Goal: Task Accomplishment & Management: Manage account settings

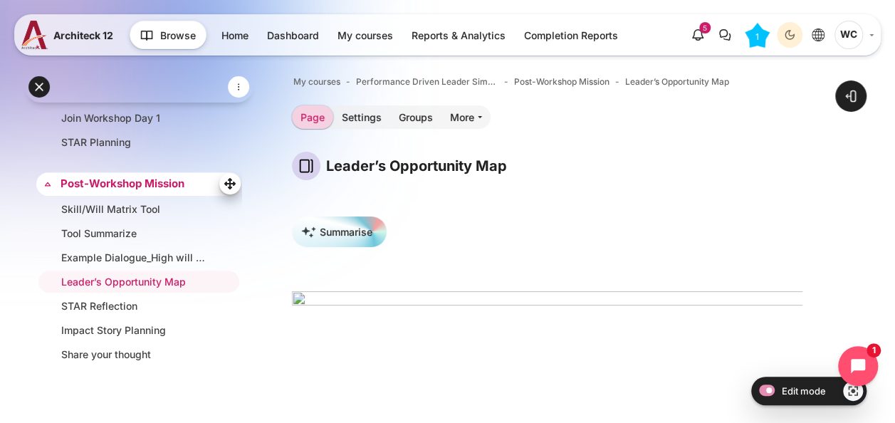
click at [137, 176] on link "Post-Workshop Mission" at bounding box center [138, 184] width 154 height 16
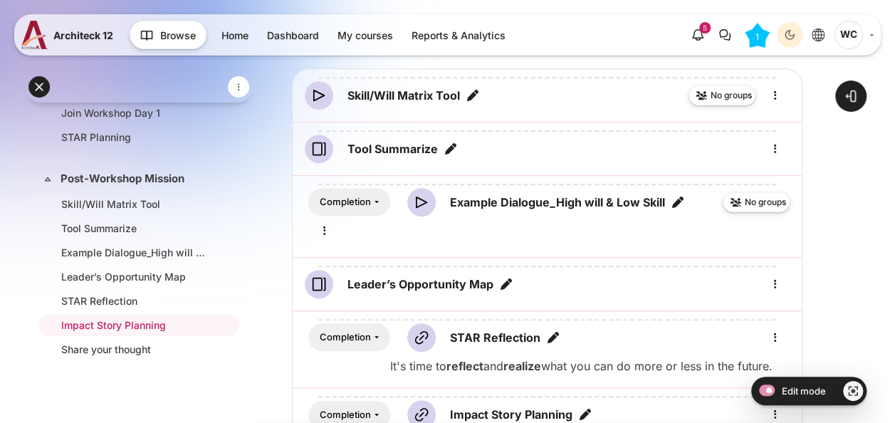
scroll to position [285, 0]
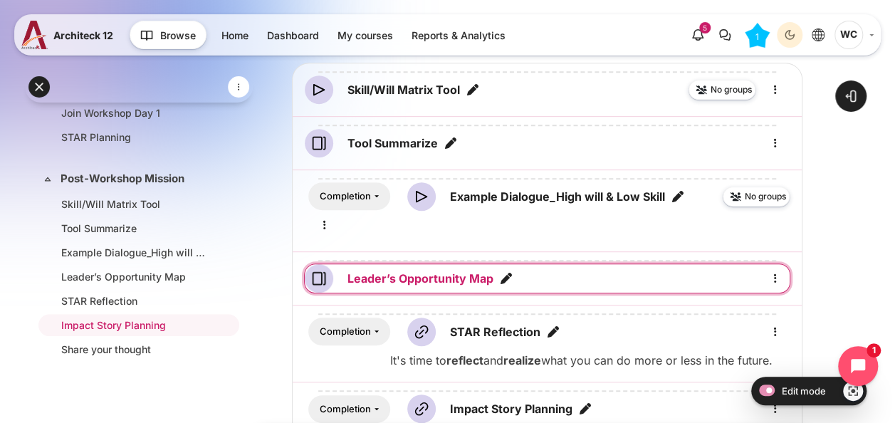
click at [459, 281] on link "Leader’s Opportunity Map Page" at bounding box center [420, 278] width 146 height 17
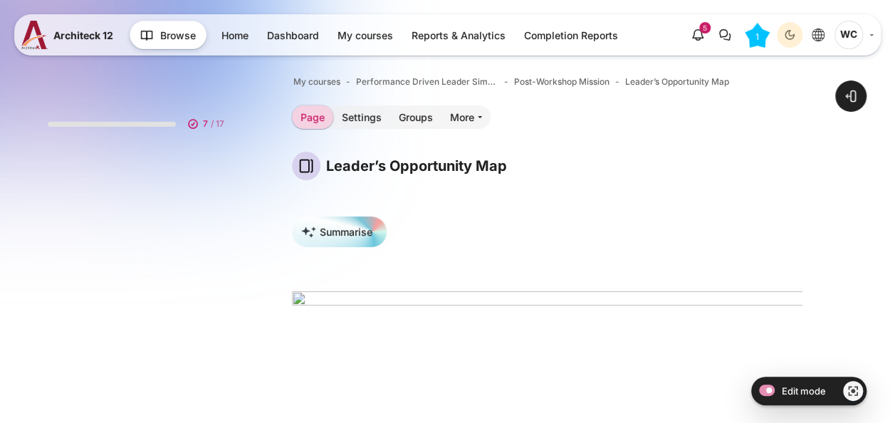
scroll to position [464, 0]
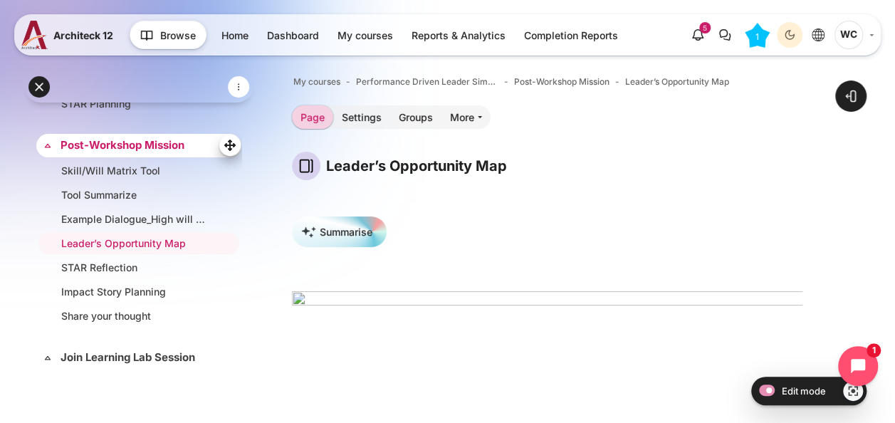
click at [184, 141] on link "Post-Workshop Mission" at bounding box center [138, 145] width 154 height 16
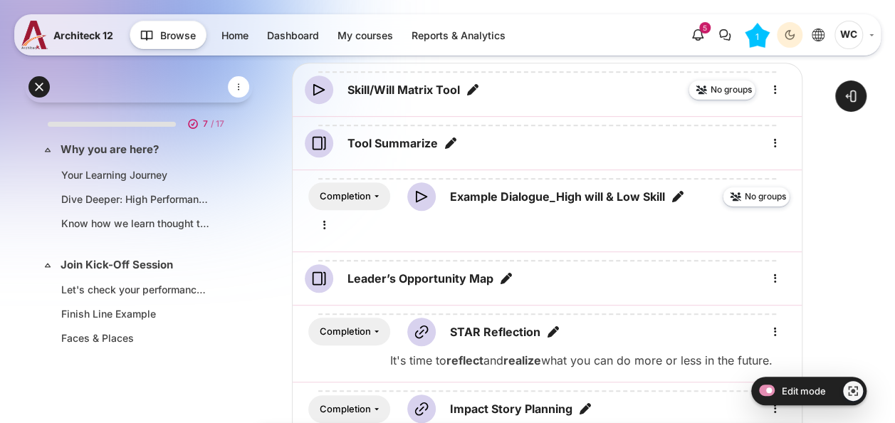
scroll to position [431, 0]
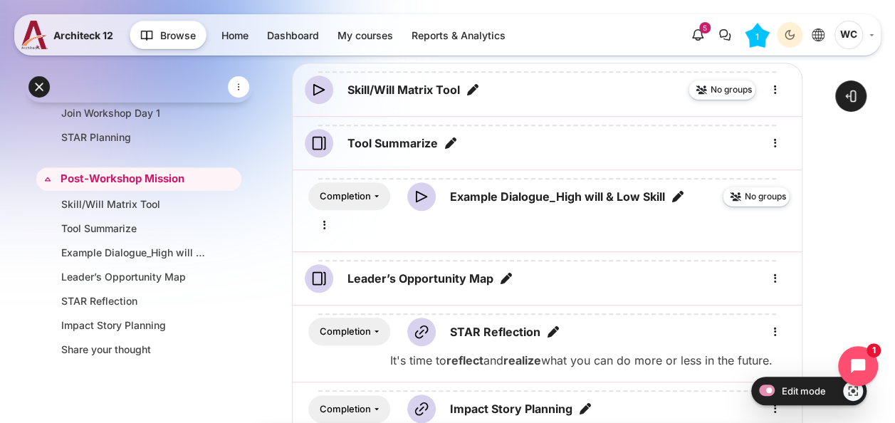
click at [871, 270] on div "Open course index Open block drawer" at bounding box center [547, 251] width 696 height 991
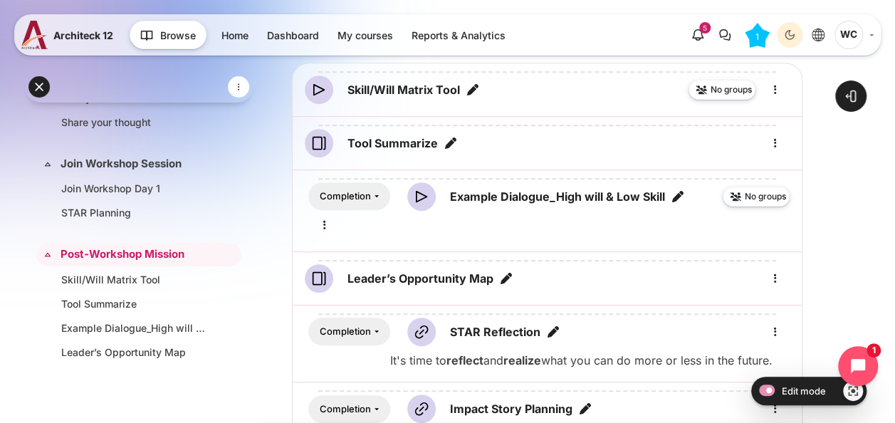
scroll to position [356, 0]
click at [887, 285] on div "Open course index Open block drawer" at bounding box center [547, 251] width 696 height 991
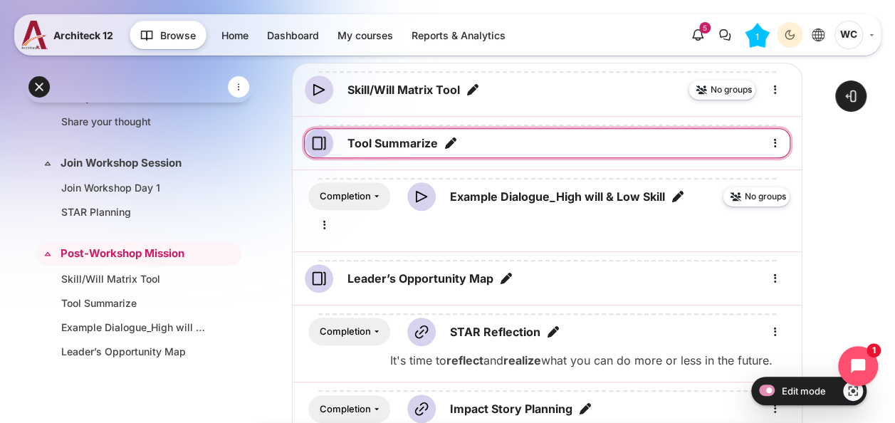
click at [561, 142] on div "Tool Summarize" at bounding box center [547, 143] width 485 height 28
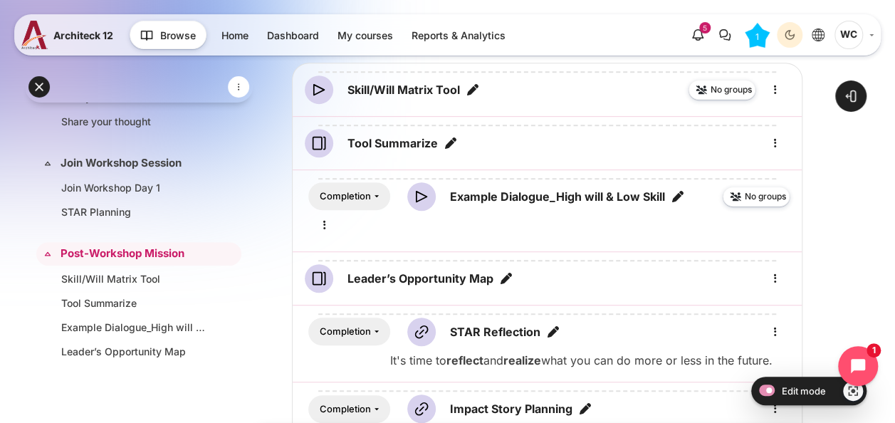
click at [876, 266] on div "Open course index Open block drawer" at bounding box center [547, 251] width 696 height 991
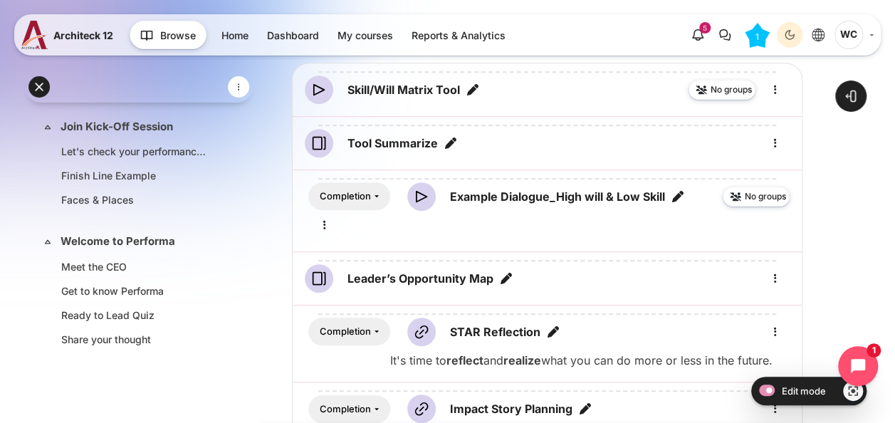
scroll to position [0, 0]
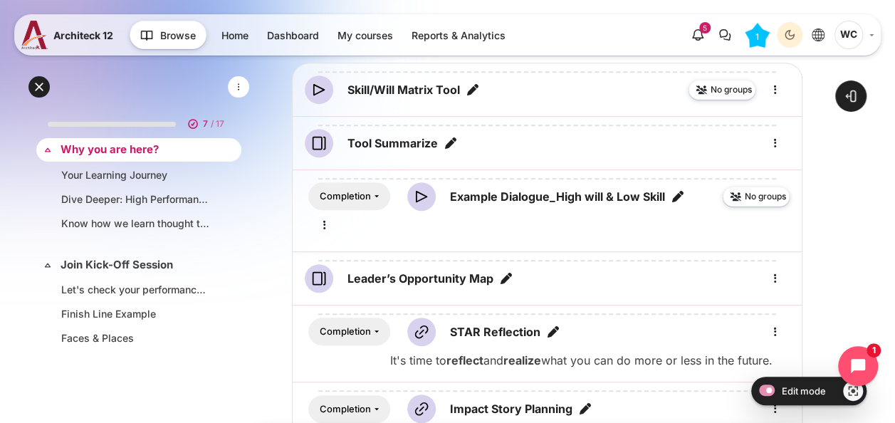
click at [163, 155] on link "Why you are here?" at bounding box center [138, 150] width 154 height 16
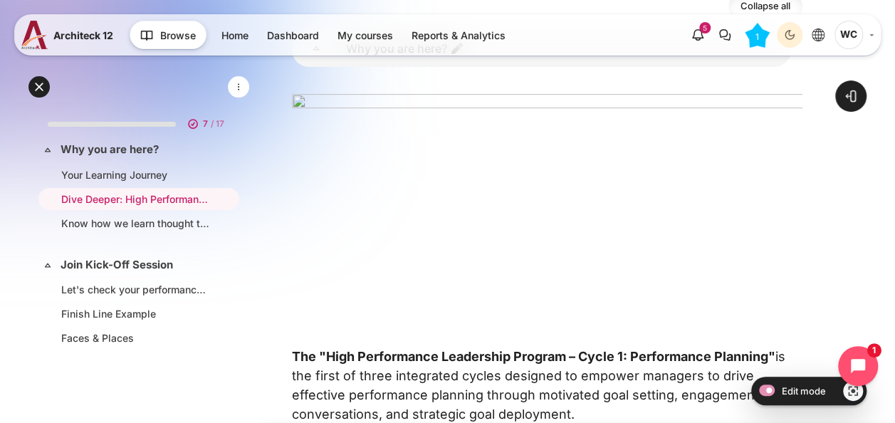
scroll to position [71, 0]
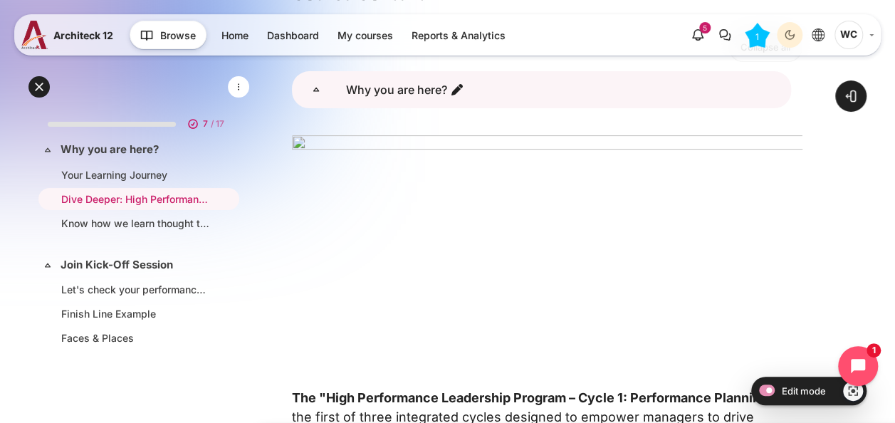
scroll to position [0, 0]
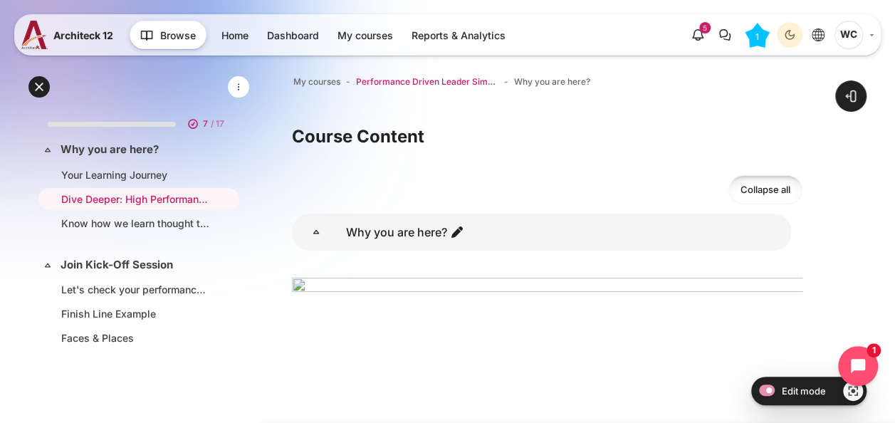
click at [407, 84] on span "Performance Driven Leader Simulation_1" at bounding box center [427, 81] width 142 height 13
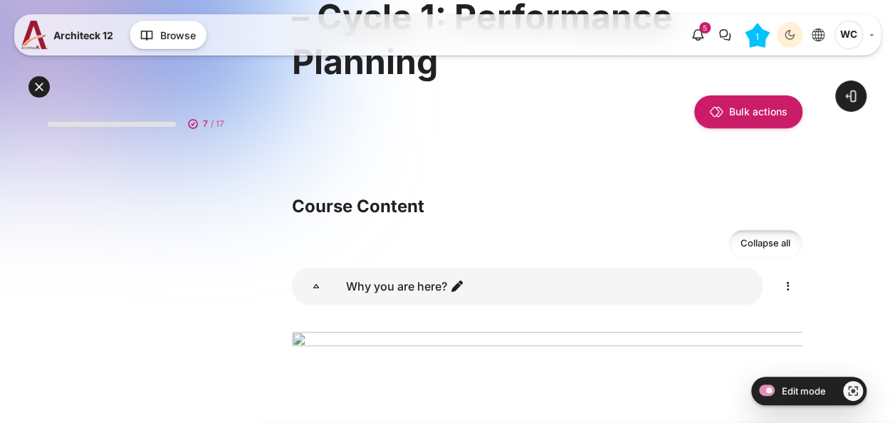
scroll to position [214, 0]
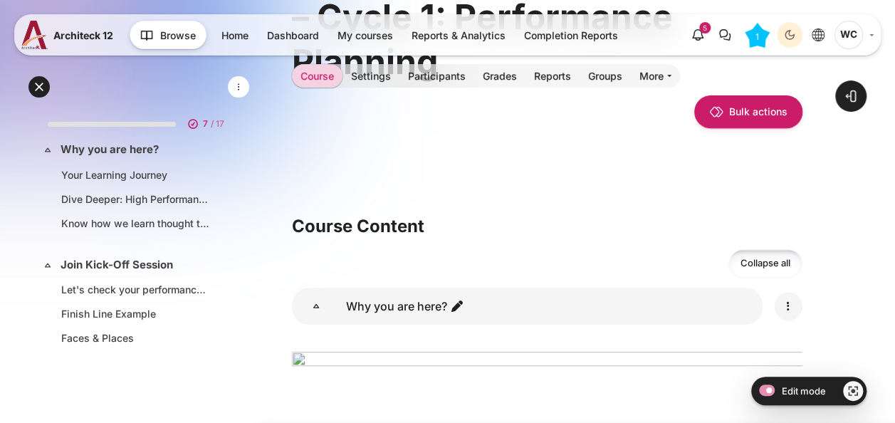
click at [790, 298] on icon "Edit" at bounding box center [788, 306] width 17 height 17
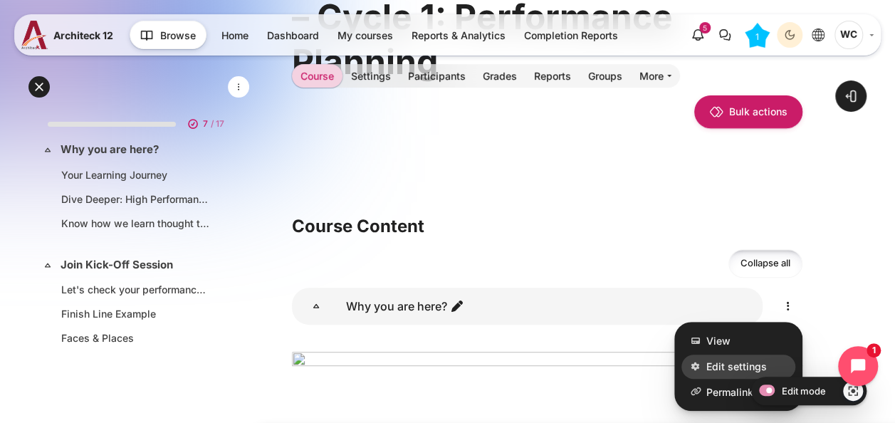
click at [751, 359] on span "Edit settings" at bounding box center [736, 366] width 61 height 15
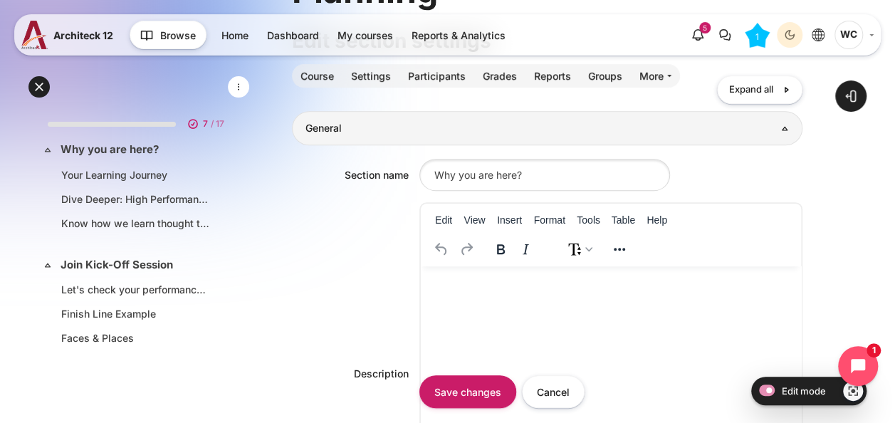
scroll to position [498, 0]
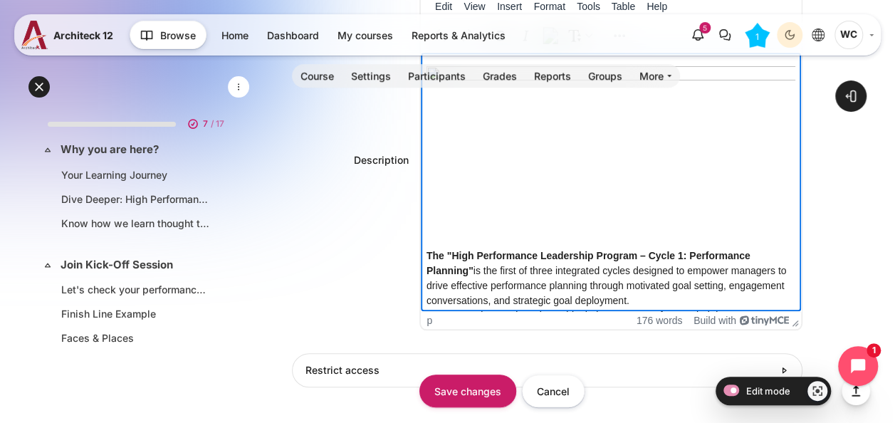
click at [615, 258] on p "The "High Performance Leadership Program – Cycle 1: Performance Planning" is th…" at bounding box center [611, 301] width 369 height 105
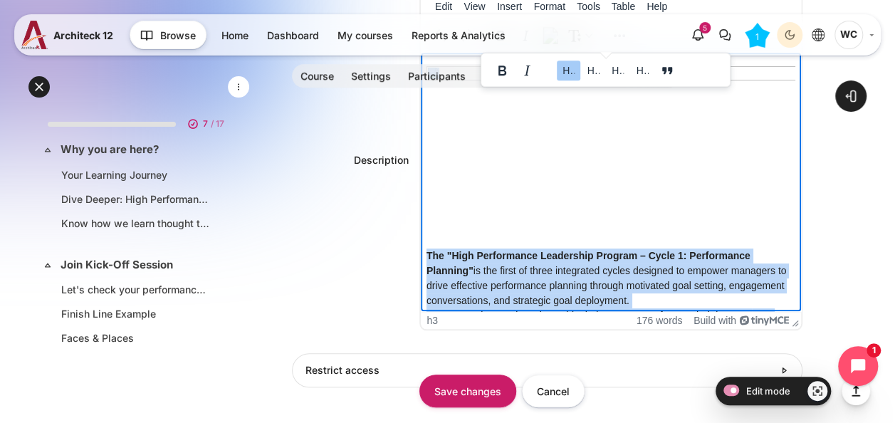
copy body "The "High Performance Leadership Program – Cycle 1: Performance Planning" is th…"
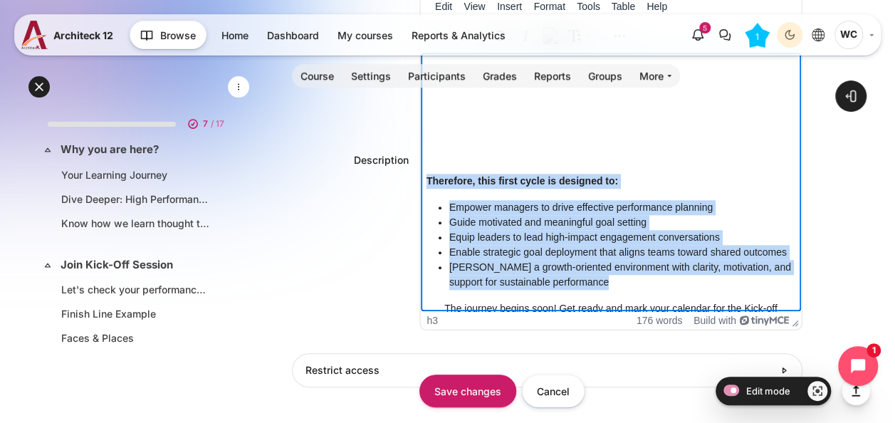
scroll to position [798, 0]
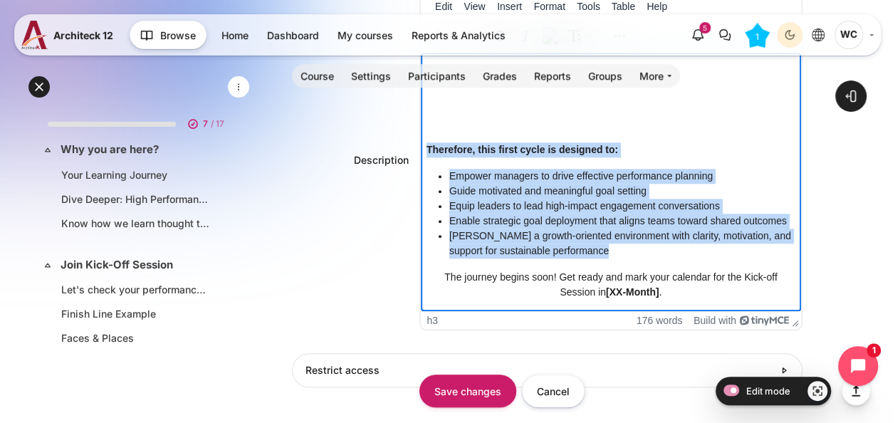
click at [629, 251] on p "[PERSON_NAME] a growth-oriented environment with clarity, motivation, and suppo…" at bounding box center [622, 244] width 346 height 30
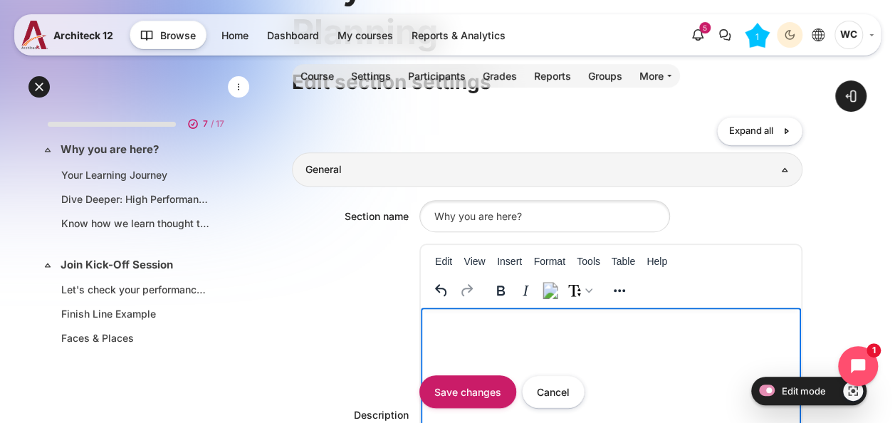
scroll to position [356, 0]
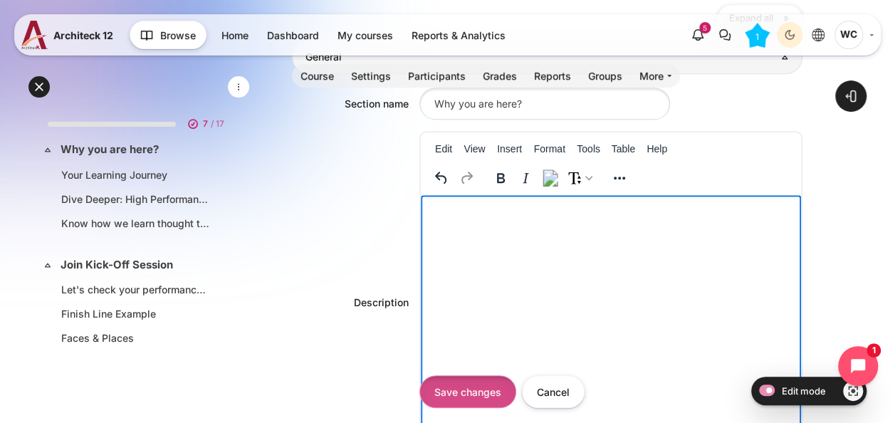
click at [466, 389] on input "Save changes" at bounding box center [467, 391] width 97 height 32
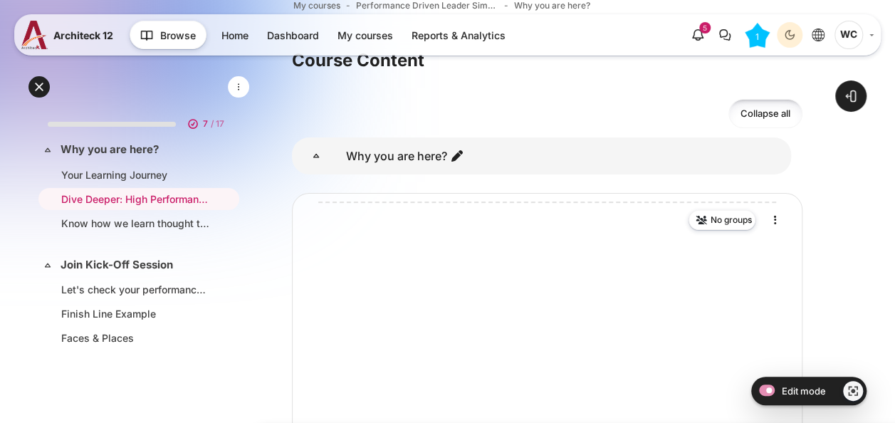
scroll to position [142, 0]
